Goal: Check status: Check status

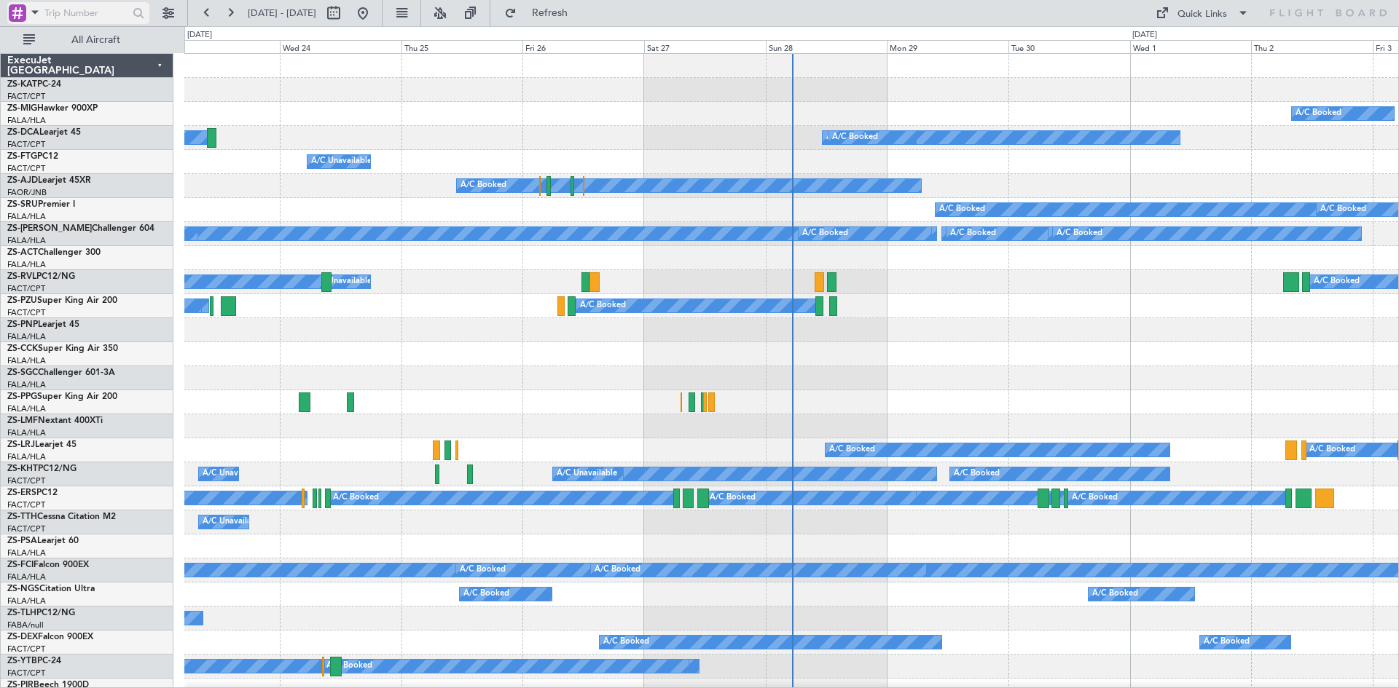
click at [36, 11] on span at bounding box center [34, 12] width 17 height 18
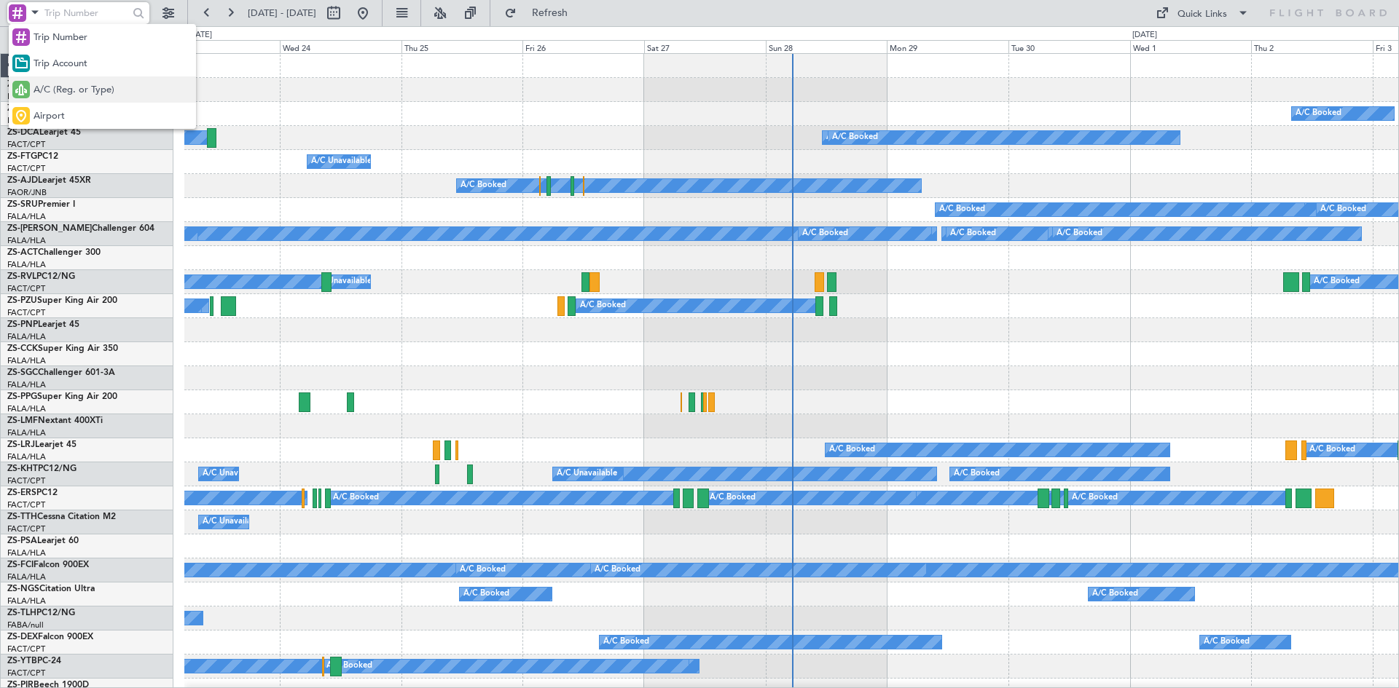
click at [50, 89] on span "A/C (Reg. or Type)" at bounding box center [74, 90] width 81 height 15
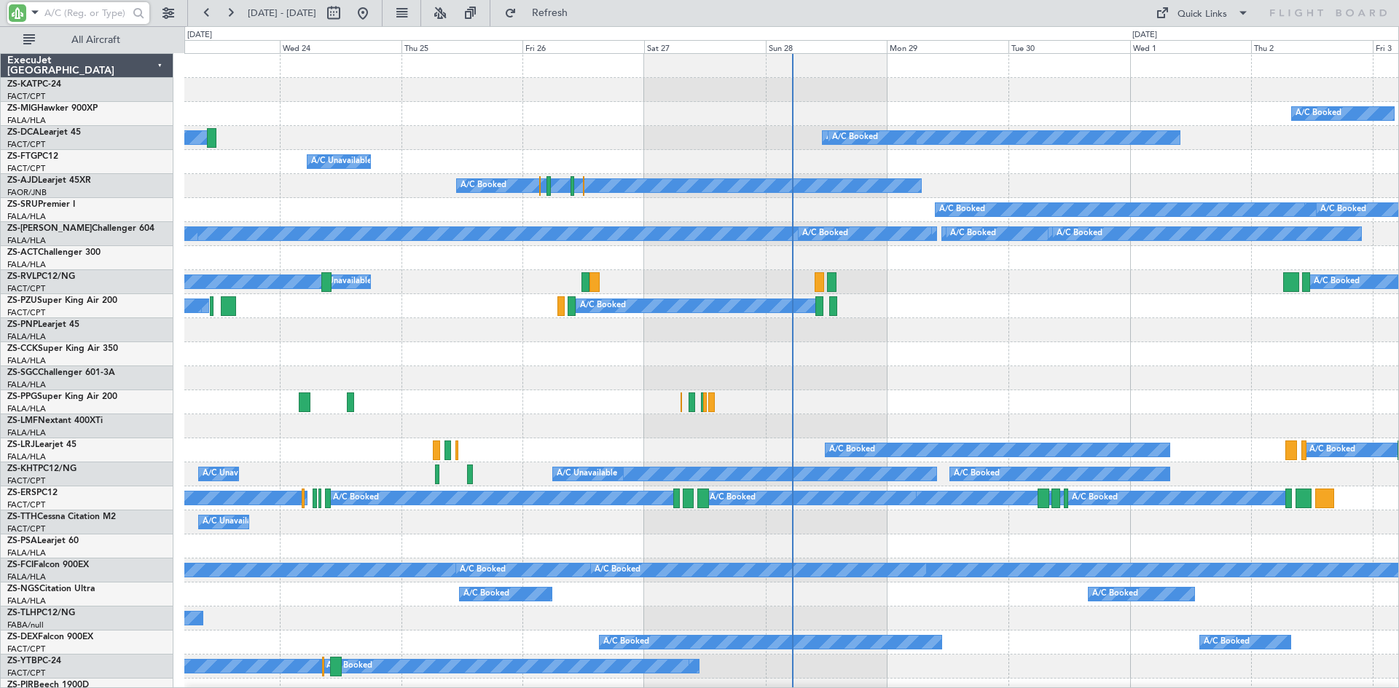
click at [55, 13] on input "text" at bounding box center [86, 13] width 84 height 22
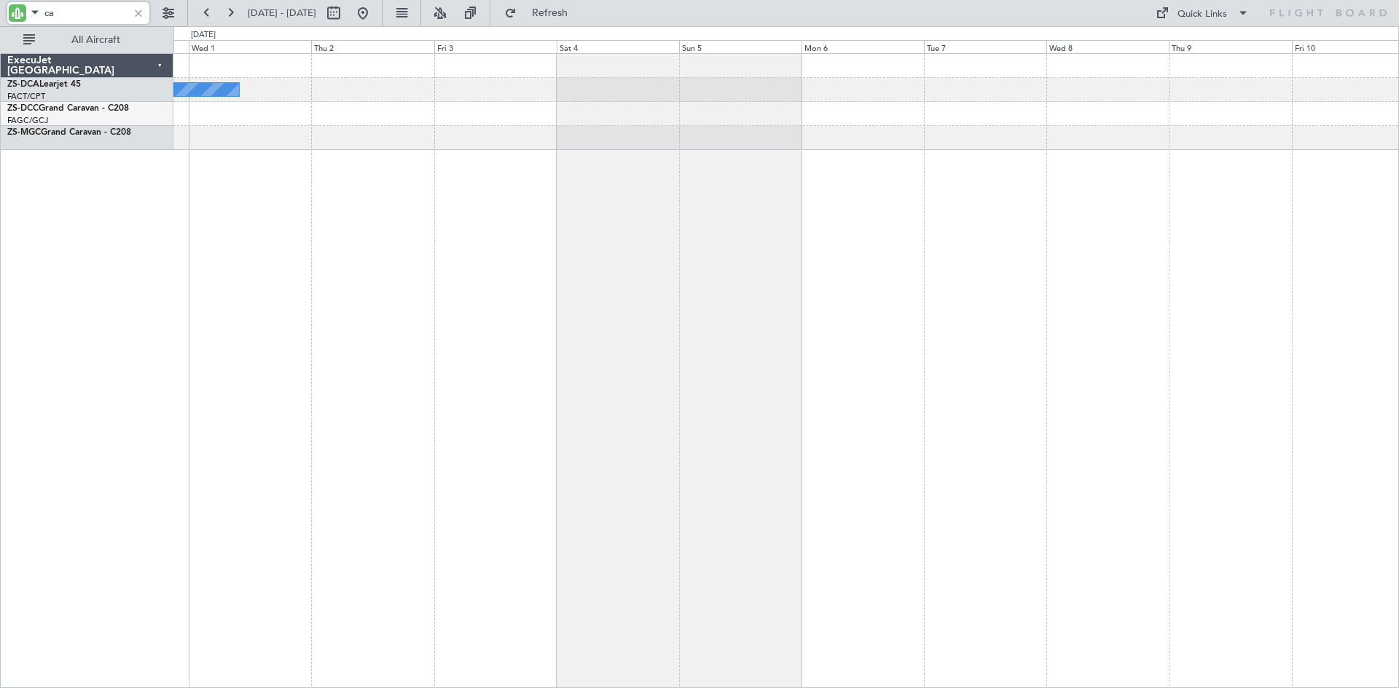
click at [349, 289] on div "A/C Booked A/C Booked" at bounding box center [785, 370] width 1225 height 635
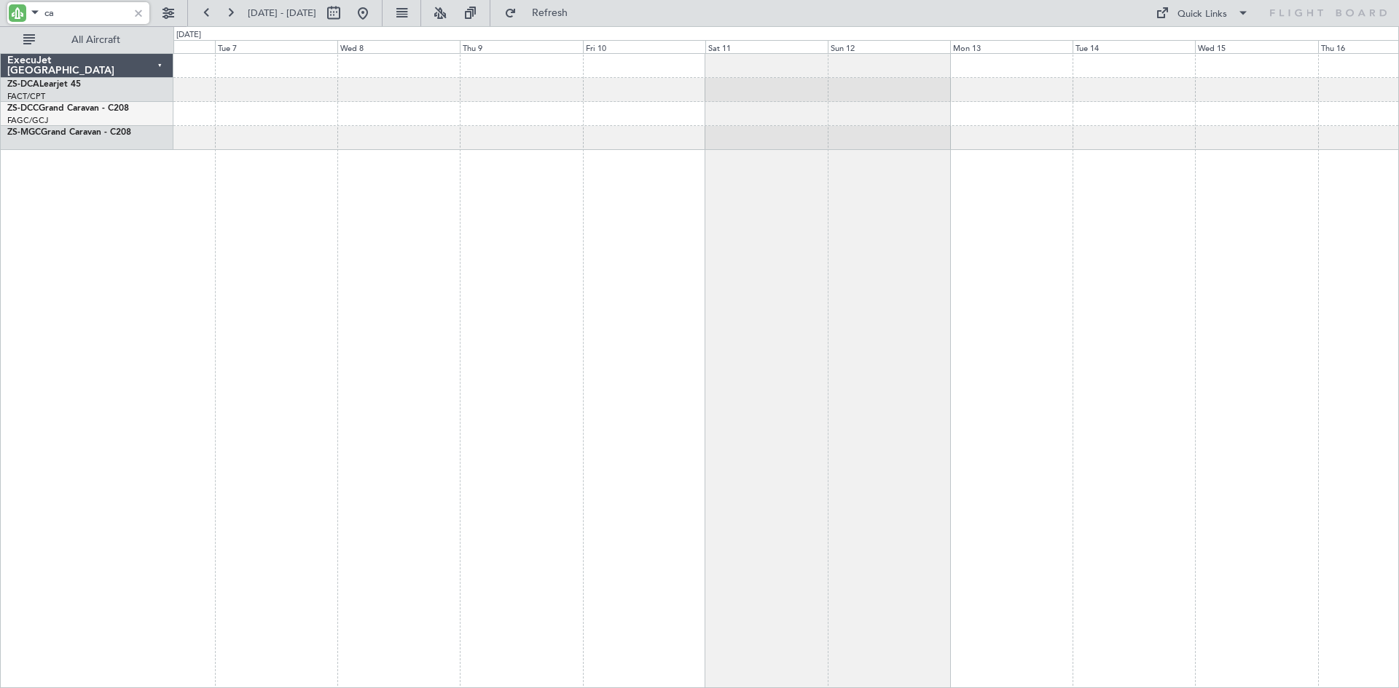
click at [430, 340] on div at bounding box center [785, 370] width 1225 height 635
click at [34, 17] on div "ca" at bounding box center [78, 13] width 142 height 22
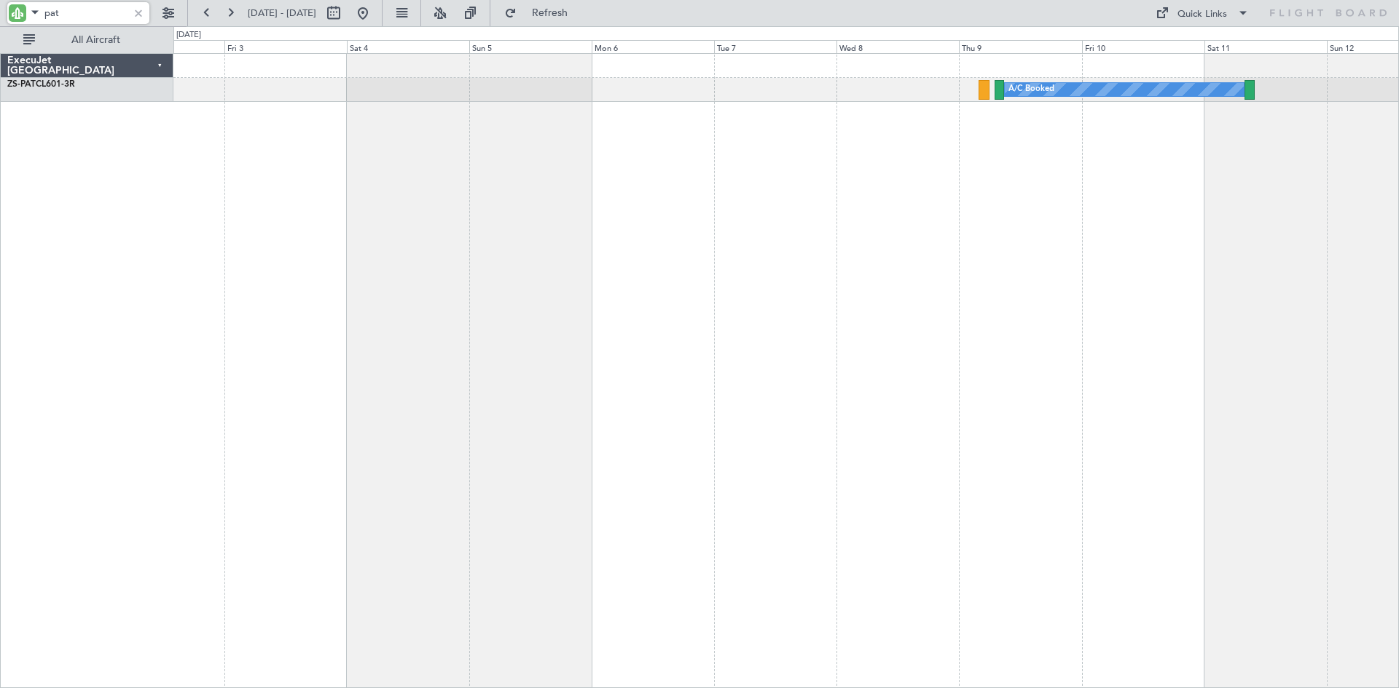
click at [881, 160] on div "A/C Booked A/C Booked A/C Booked" at bounding box center [785, 370] width 1225 height 635
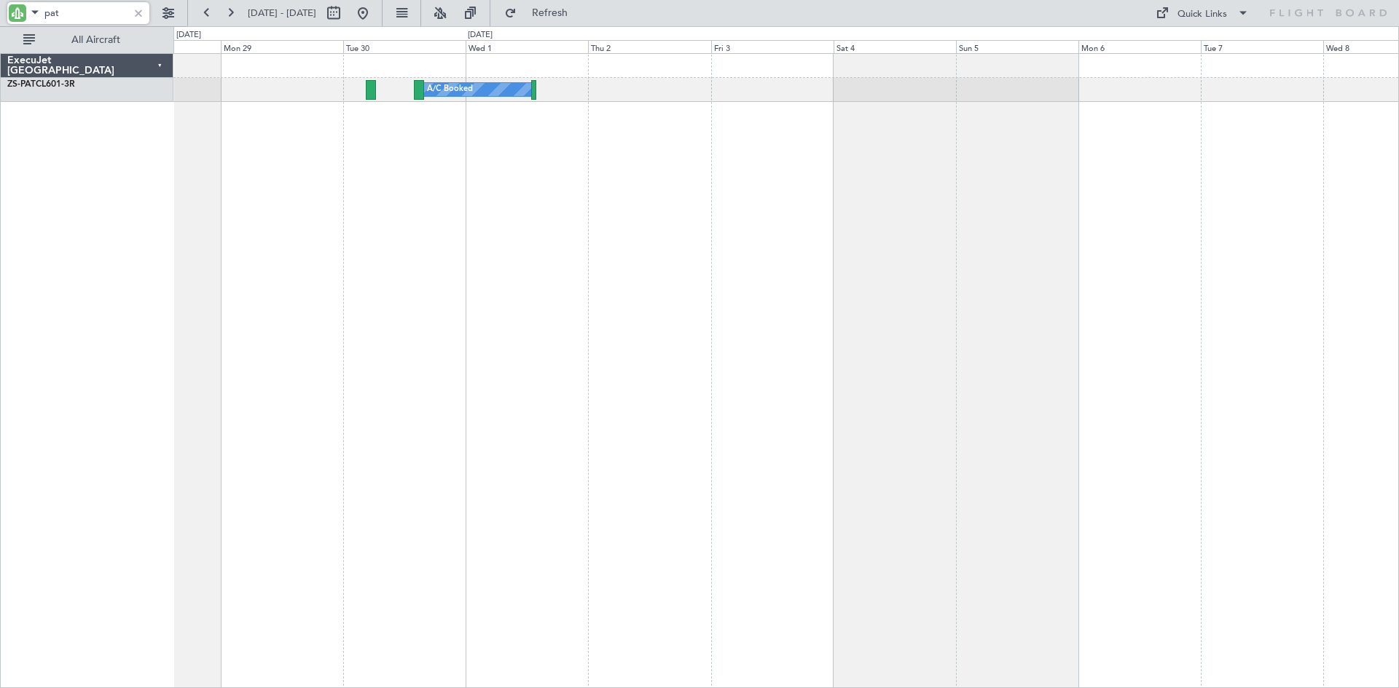
click at [879, 168] on div "A/C Booked A/C Booked" at bounding box center [785, 370] width 1225 height 635
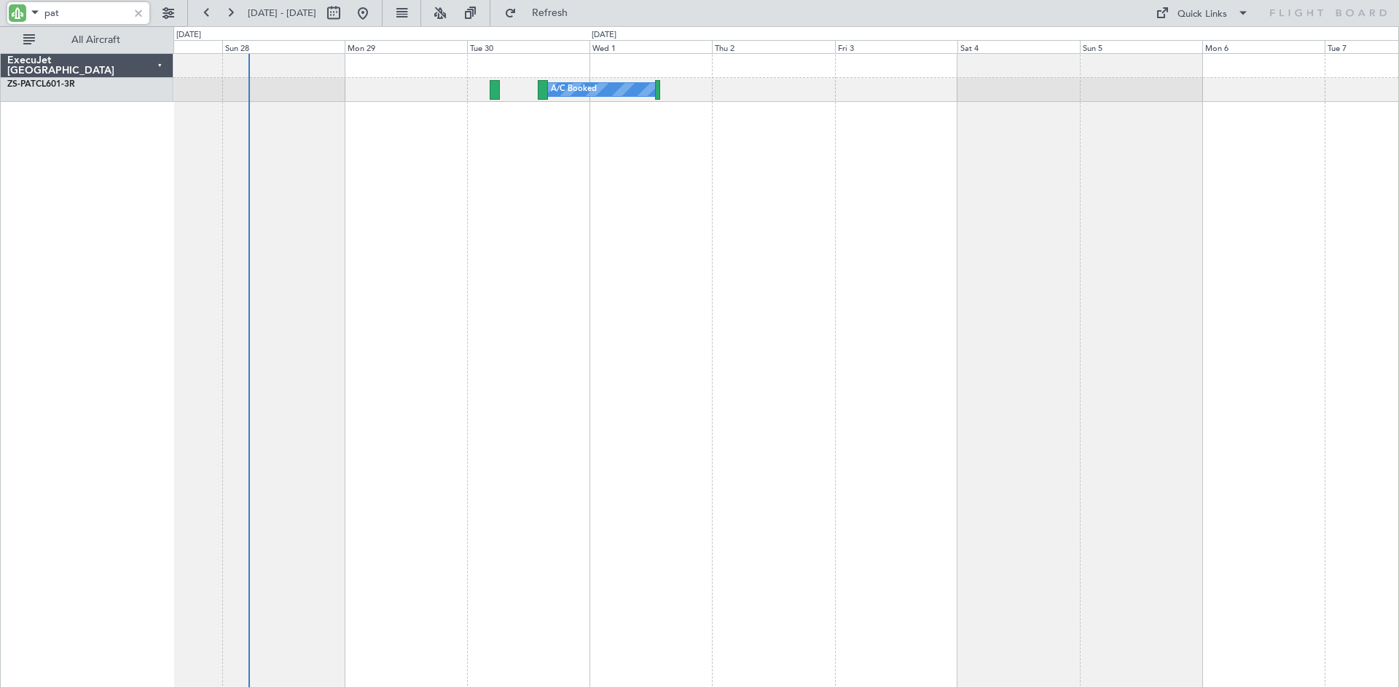
click at [467, 165] on div "A/C Booked A/C Booked" at bounding box center [785, 370] width 1225 height 635
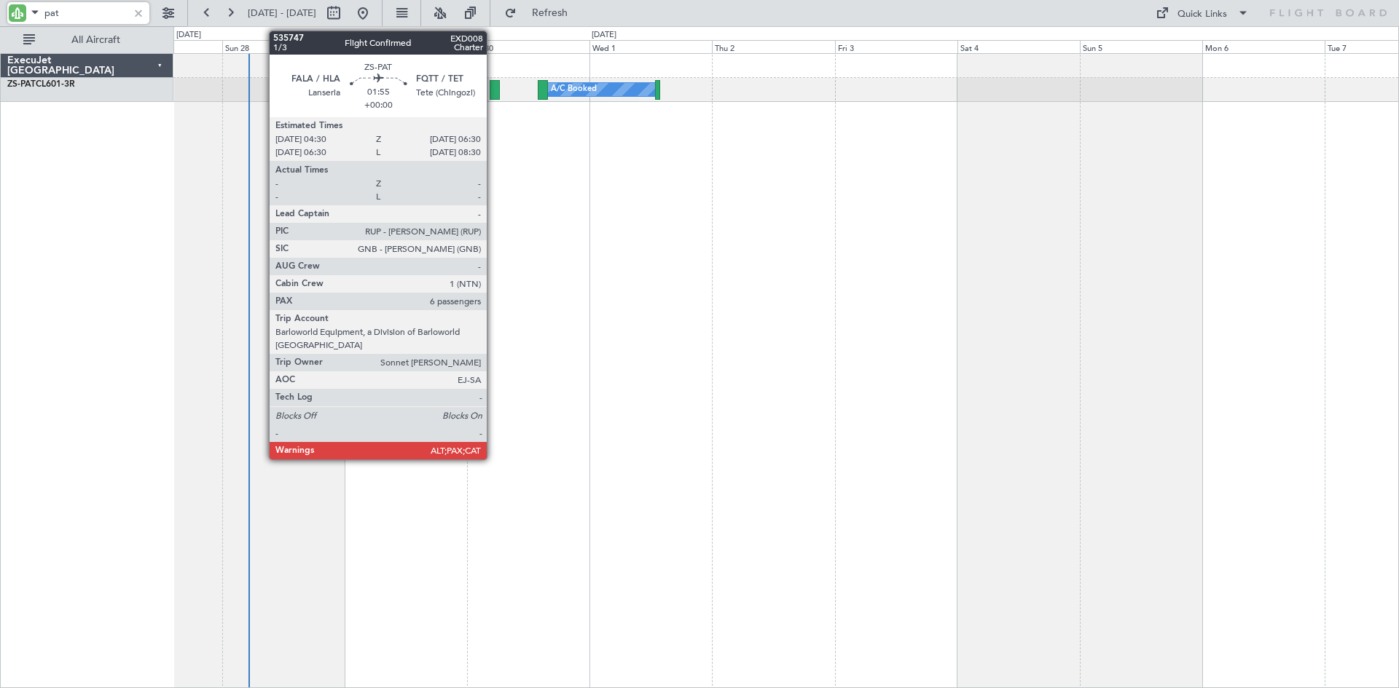
click at [493, 90] on div at bounding box center [494, 90] width 11 height 20
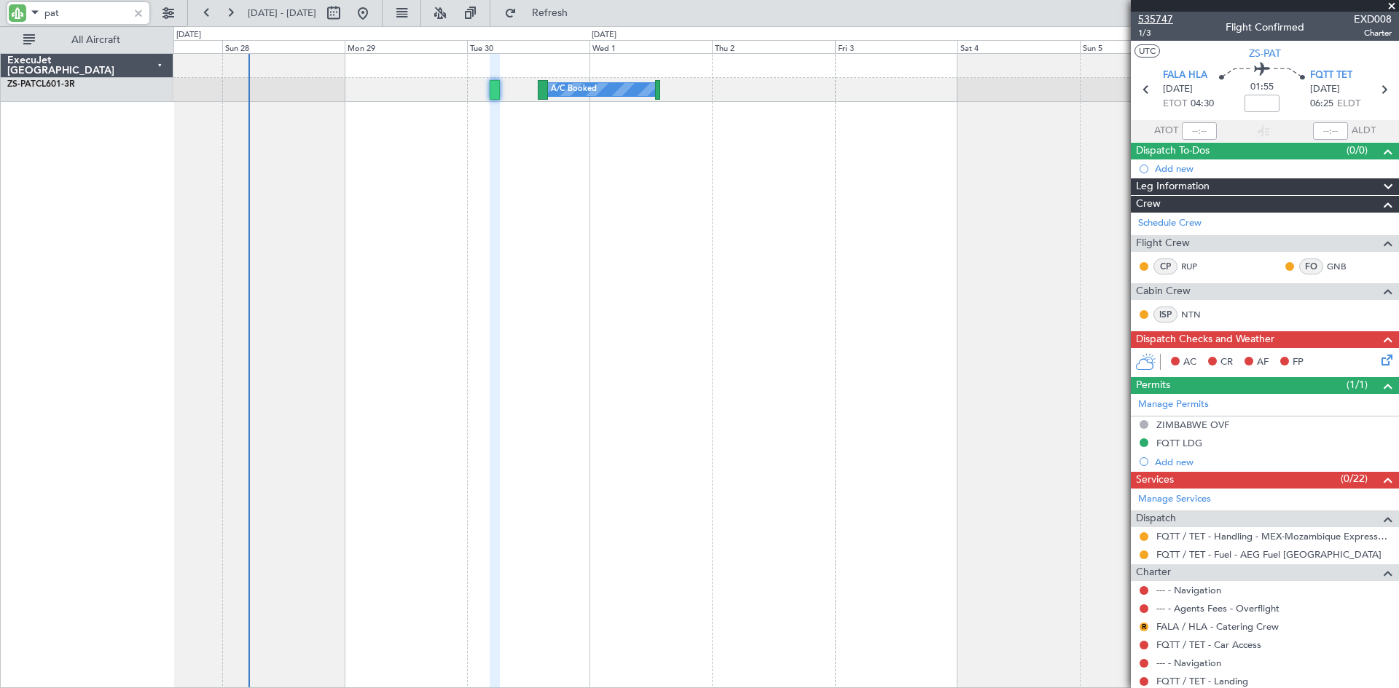
type input "pat"
click at [1155, 17] on span "535747" at bounding box center [1155, 19] width 35 height 15
